Goal: Check status: Check status

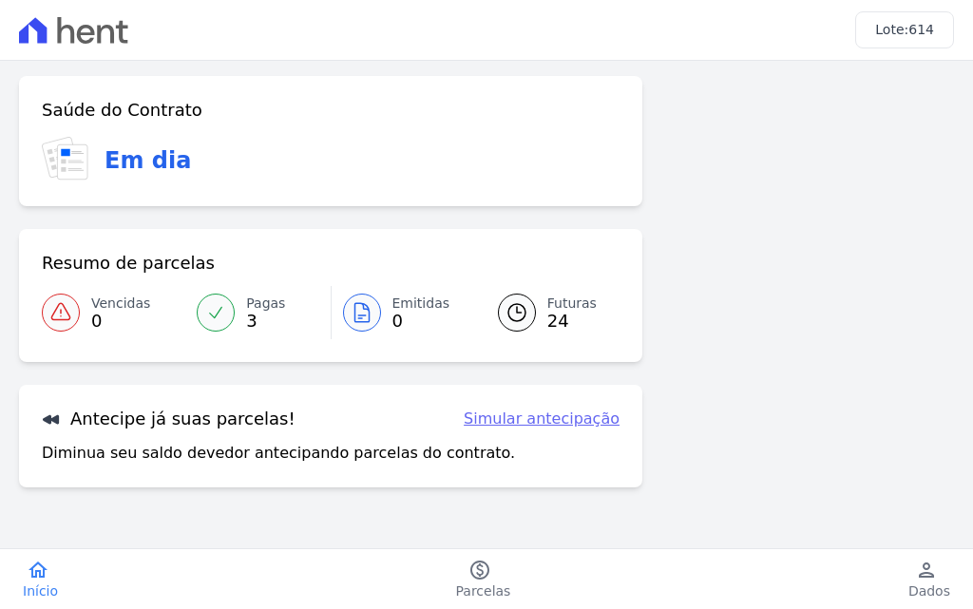
click at [259, 299] on span "Pagas" at bounding box center [265, 304] width 39 height 20
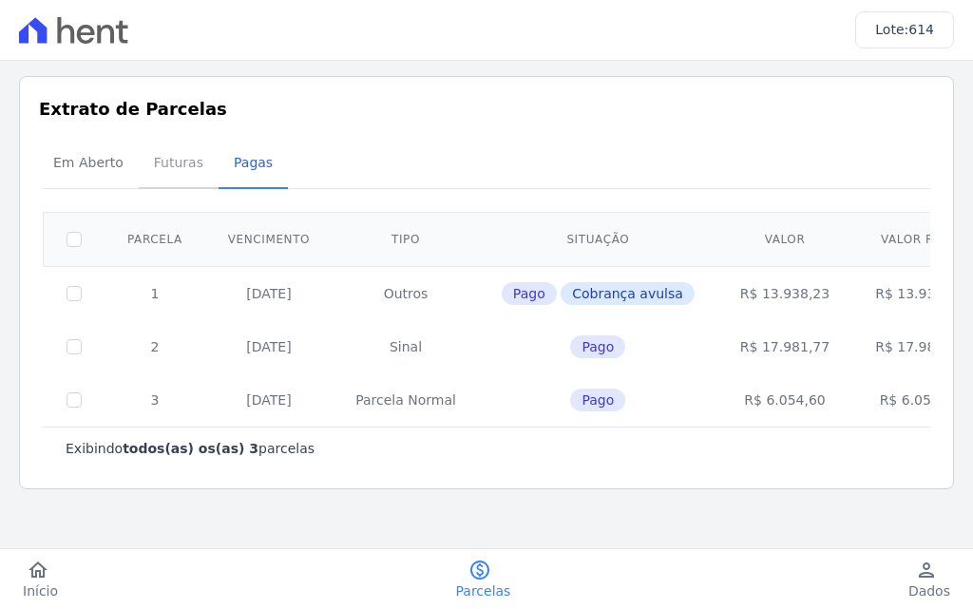
click at [171, 171] on span "Futuras" at bounding box center [178, 162] width 72 height 38
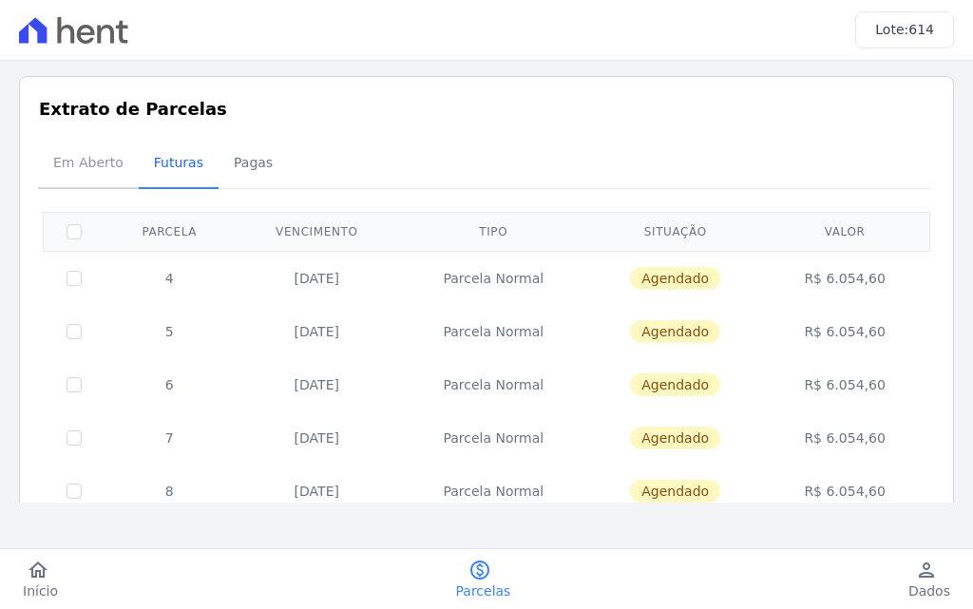
click at [97, 164] on span "Em Aberto" at bounding box center [88, 162] width 93 height 38
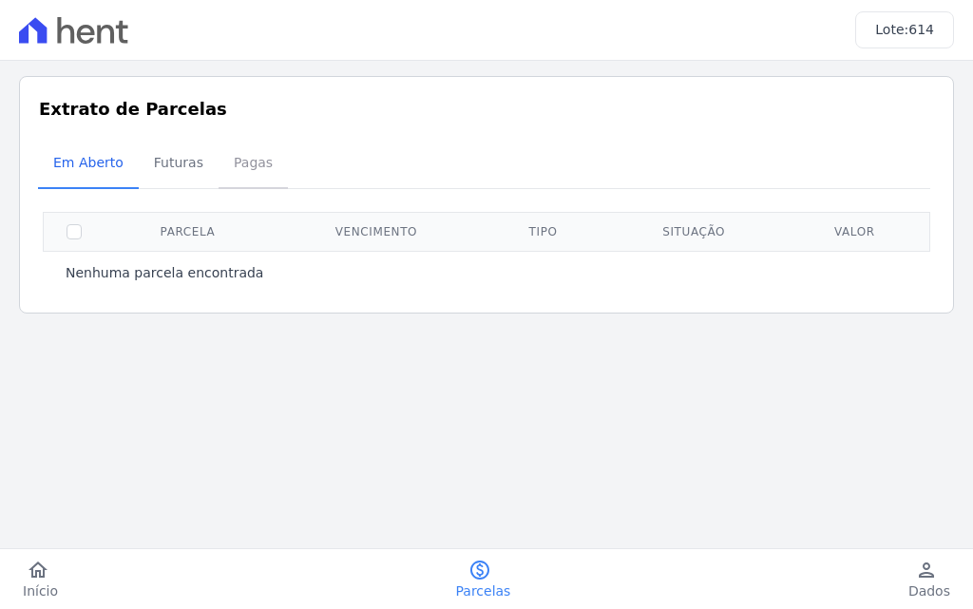
click at [242, 162] on span "Pagas" at bounding box center [253, 162] width 62 height 38
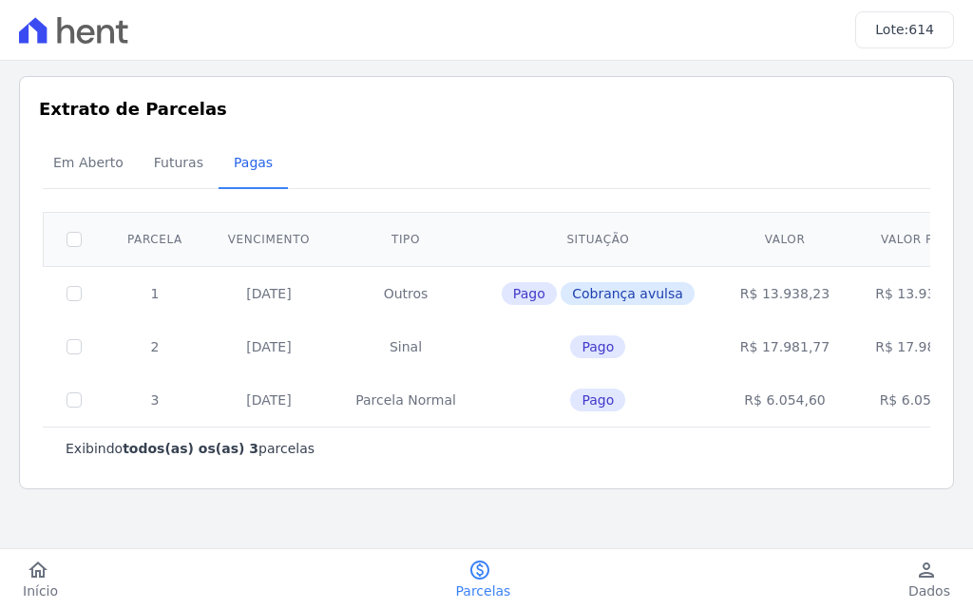
scroll to position [2, 0]
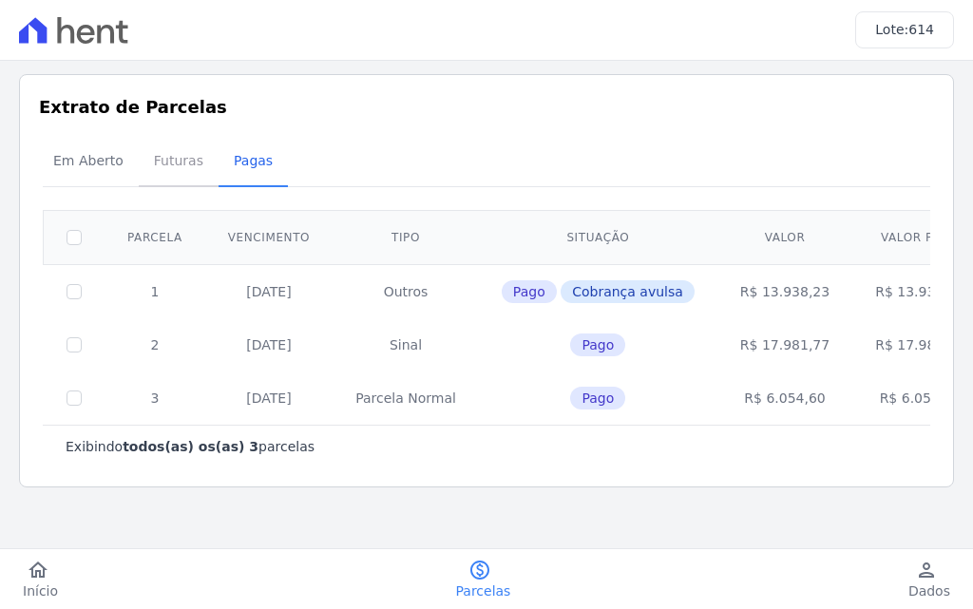
click at [177, 158] on span "Futuras" at bounding box center [178, 161] width 72 height 38
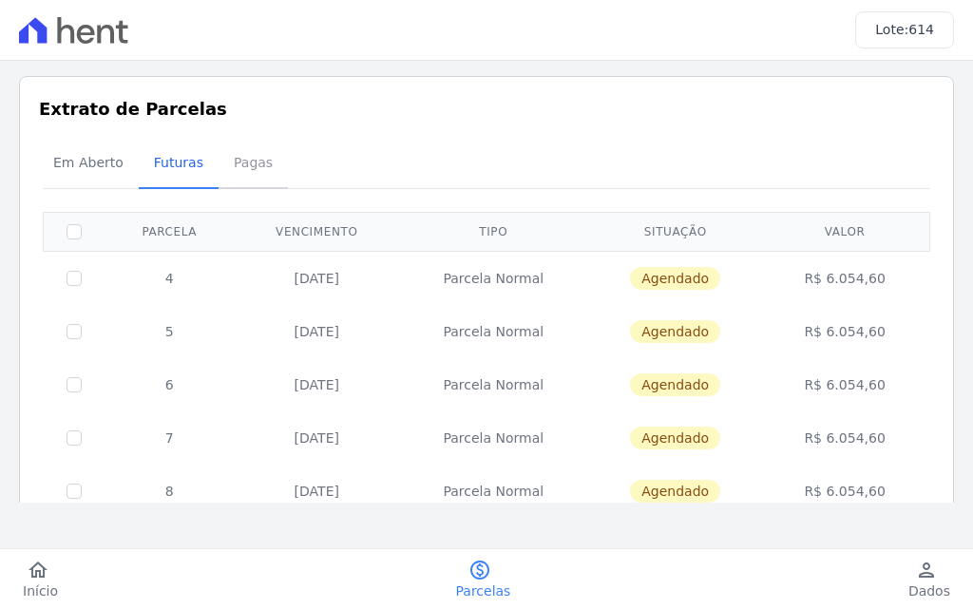
click at [252, 172] on span "Pagas" at bounding box center [253, 162] width 62 height 38
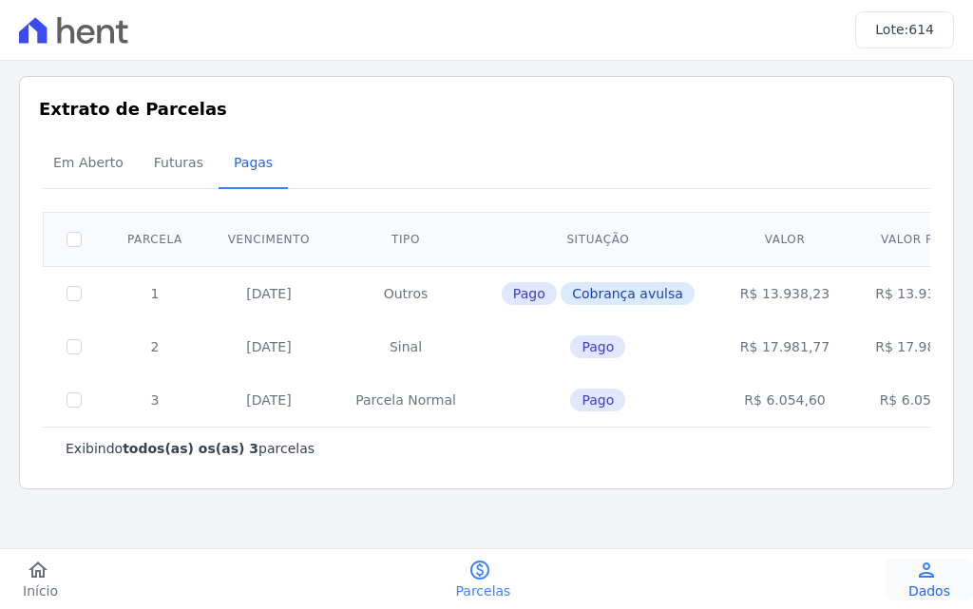
click at [933, 581] on span "Dados" at bounding box center [929, 590] width 42 height 19
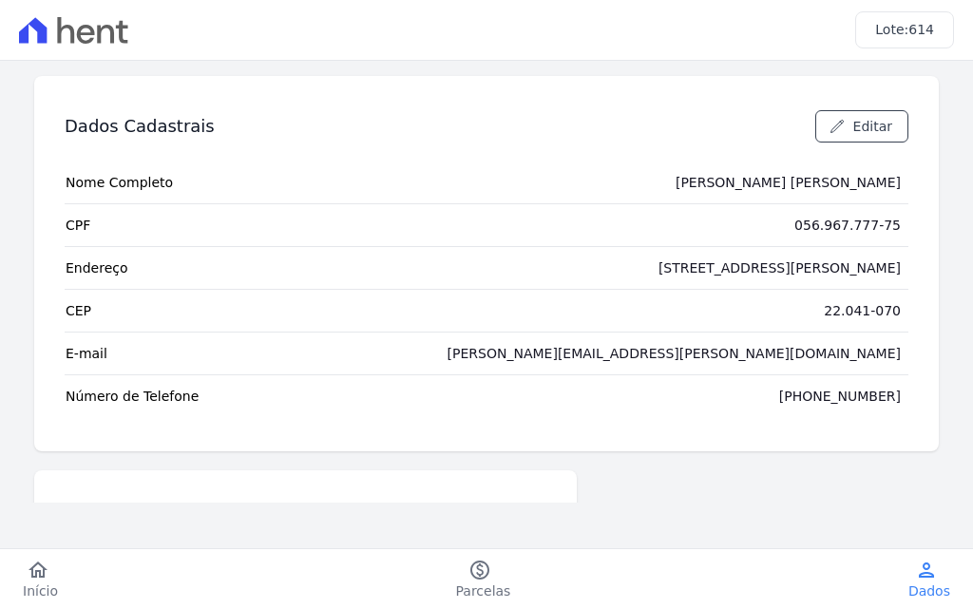
click at [933, 581] on span "Dados" at bounding box center [929, 590] width 42 height 19
click at [35, 579] on icon "home" at bounding box center [38, 570] width 23 height 23
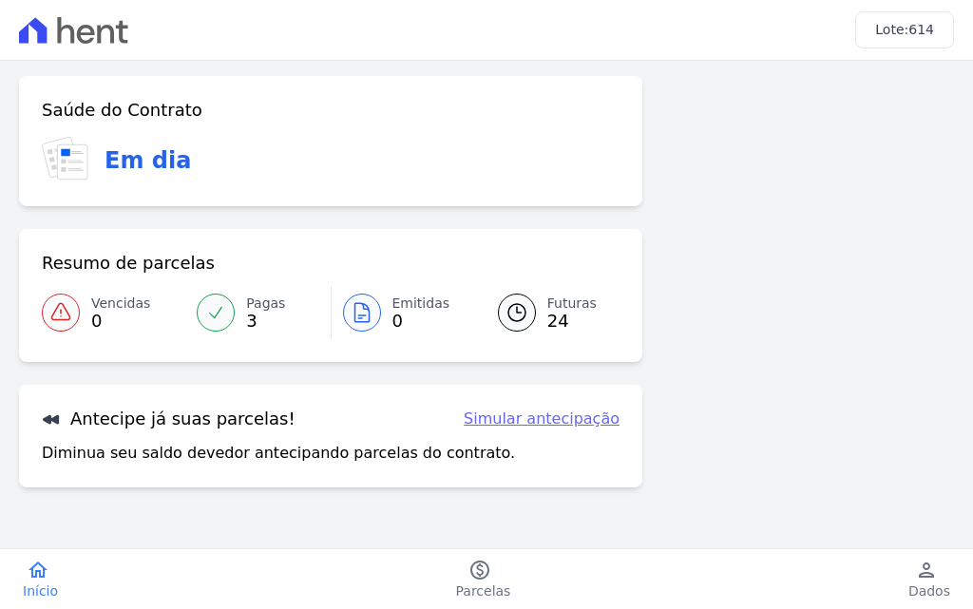
click at [35, 579] on icon "home" at bounding box center [38, 570] width 23 height 23
click at [147, 176] on h3 "Em dia" at bounding box center [147, 160] width 86 height 34
click at [903, 31] on h3 "Lote: 614" at bounding box center [904, 30] width 59 height 20
click at [35, 34] on icon at bounding box center [73, 30] width 109 height 27
click at [73, 34] on icon at bounding box center [65, 30] width 17 height 27
